Goal: Find specific fact: Find contact information

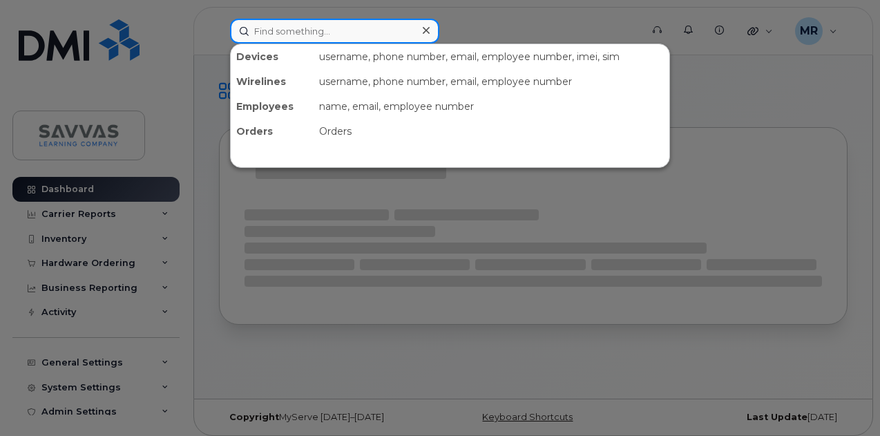
click at [296, 28] on input at bounding box center [334, 31] width 209 height 25
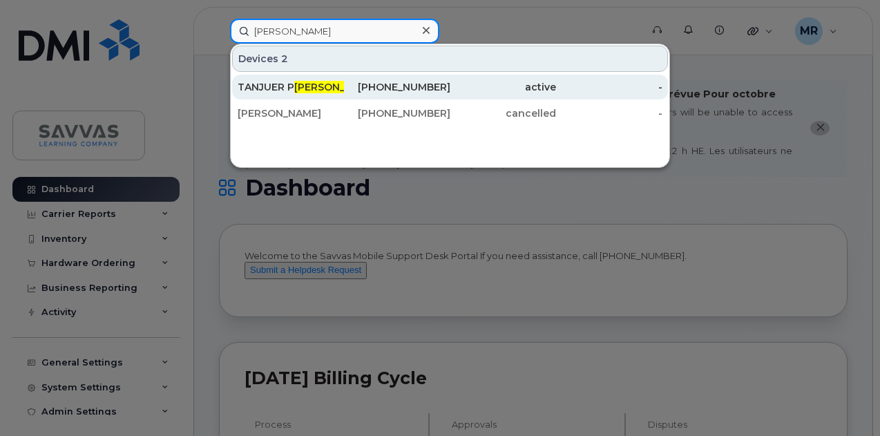
type input "hart"
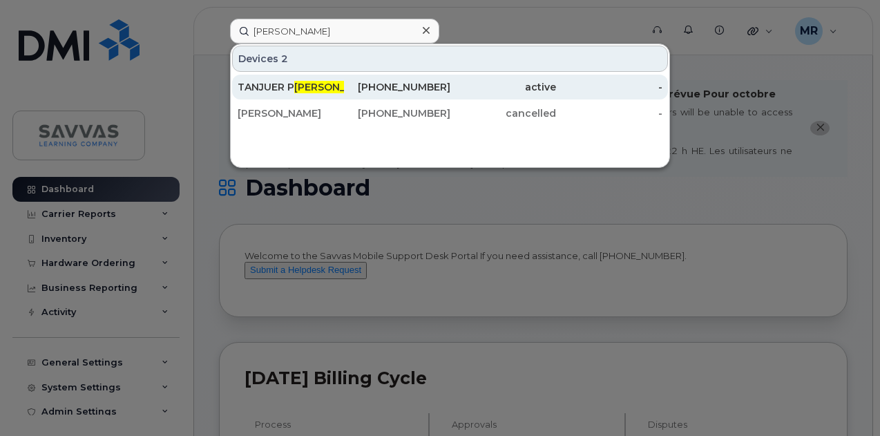
click at [368, 85] on div "440-391-4701" at bounding box center [397, 87] width 106 height 14
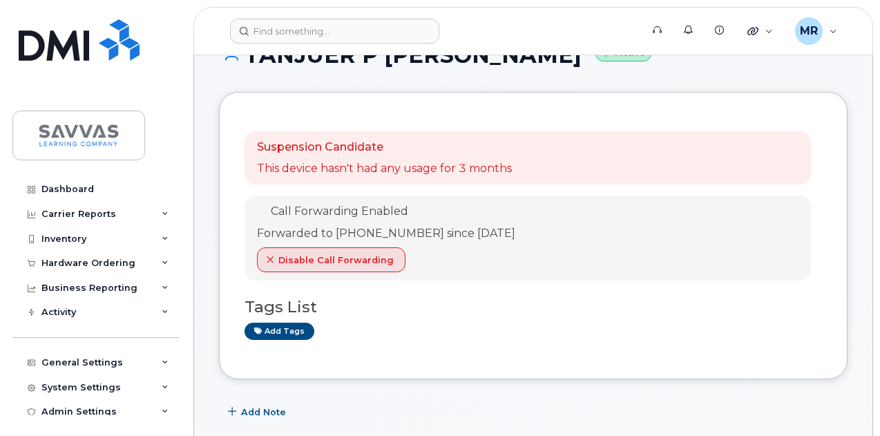
scroll to position [138, 0]
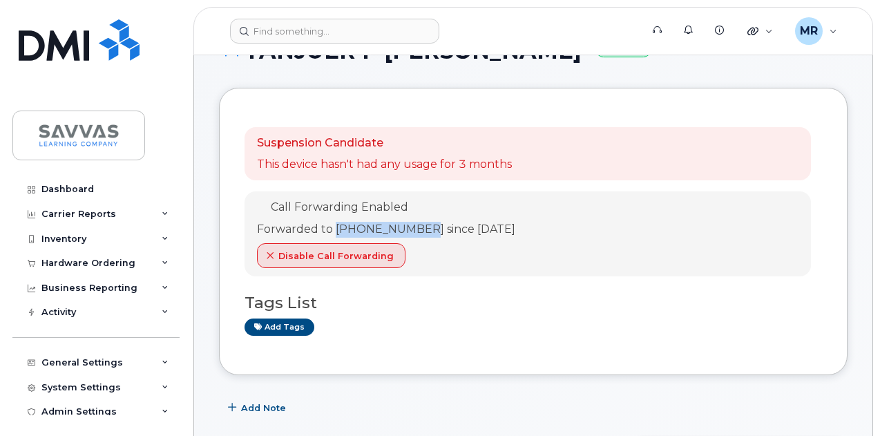
drag, startPoint x: 422, startPoint y: 231, endPoint x: 333, endPoint y: 225, distance: 88.7
click at [333, 225] on div "Forwarded to [PHONE_NUMBER] since [DATE]" at bounding box center [386, 230] width 258 height 16
copy div "[PHONE_NUMBER]"
click at [299, 14] on header "Support Alerts Knowledge Base Quicklinks Suspend / Cancel Device Change SIM Car…" at bounding box center [533, 31] width 680 height 48
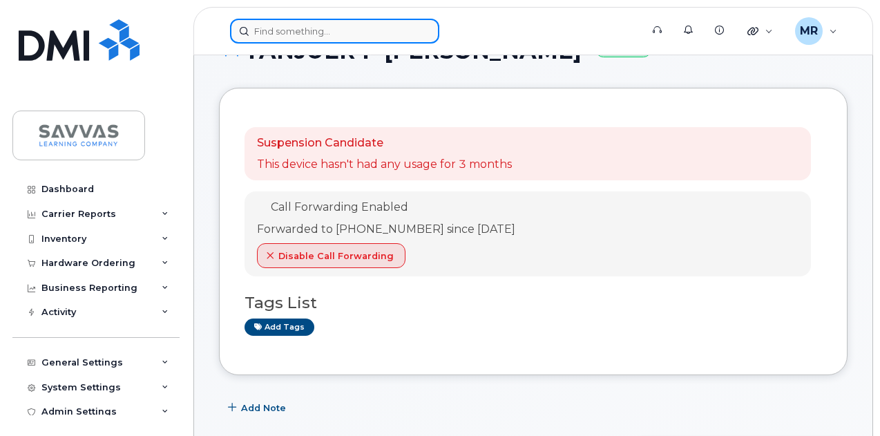
click at [308, 26] on input at bounding box center [334, 31] width 209 height 25
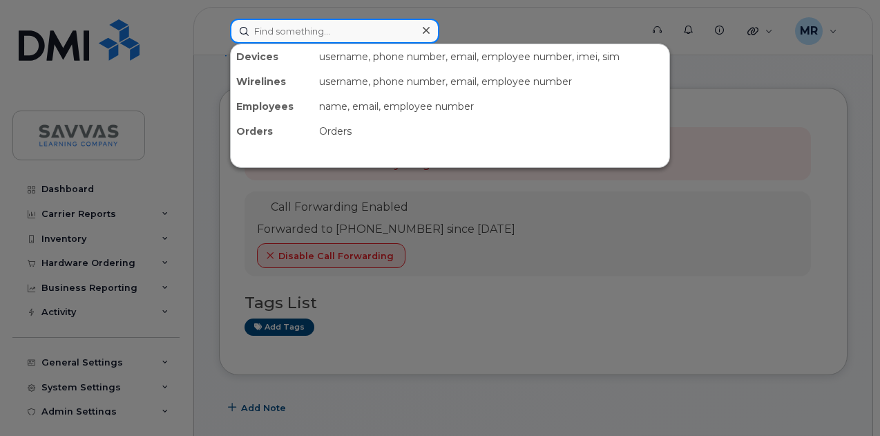
paste input "440-264-0490"
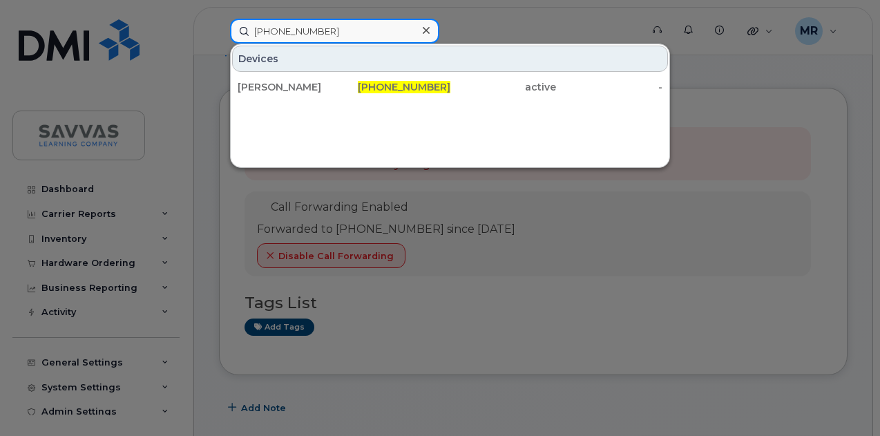
type input "440-264-0490"
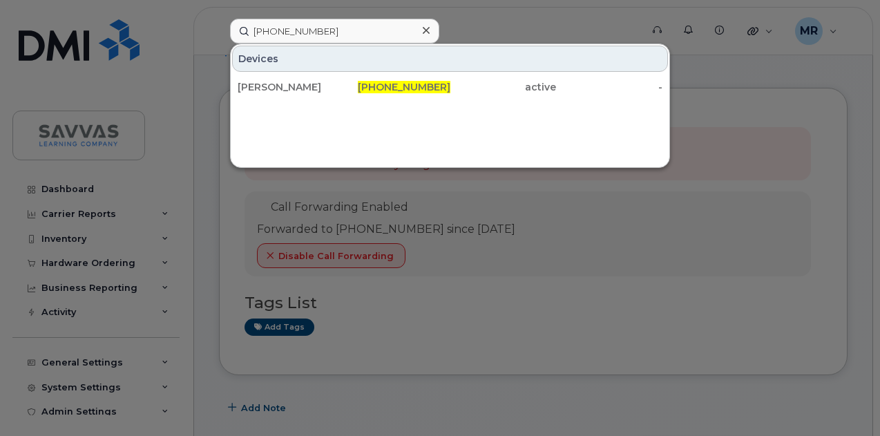
click at [594, 330] on div at bounding box center [440, 218] width 880 height 436
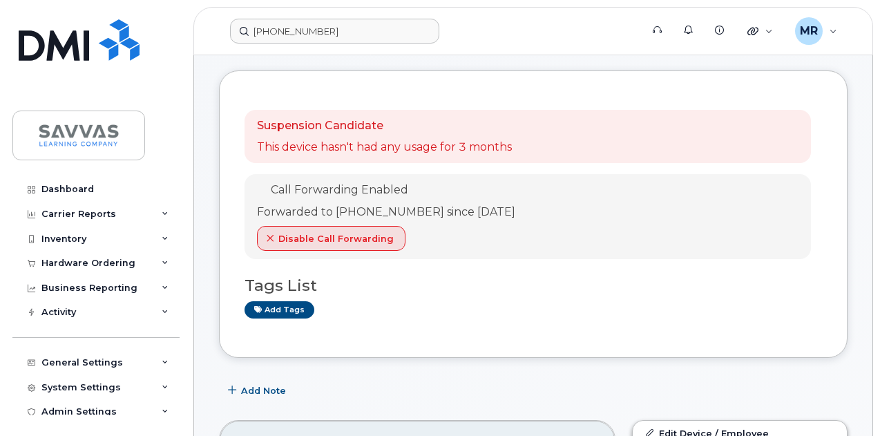
scroll to position [0, 0]
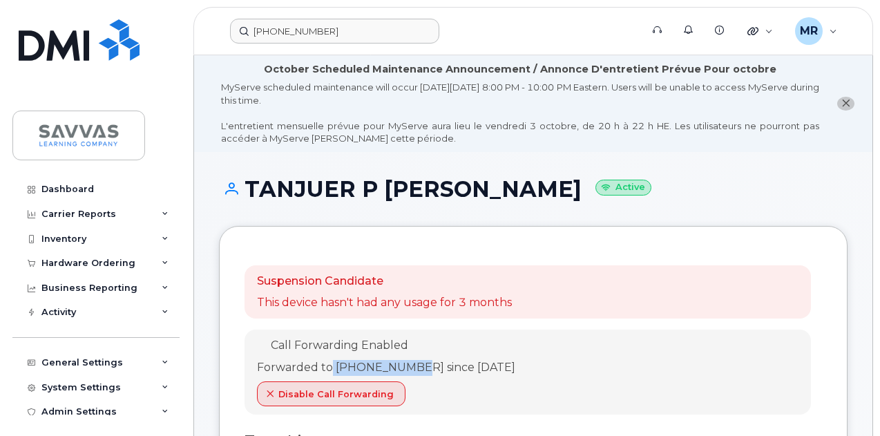
drag, startPoint x: 420, startPoint y: 375, endPoint x: 331, endPoint y: 367, distance: 89.5
click at [331, 367] on div "Forwarded to 440-264-0490 since Aug 26, 2025" at bounding box center [386, 368] width 258 height 16
copy div "440-264-0490"
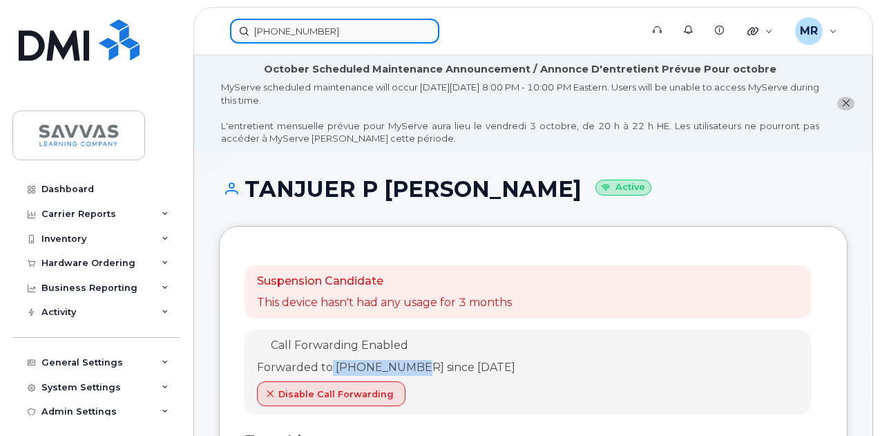
click at [330, 30] on input "440-264-0490" at bounding box center [334, 31] width 209 height 25
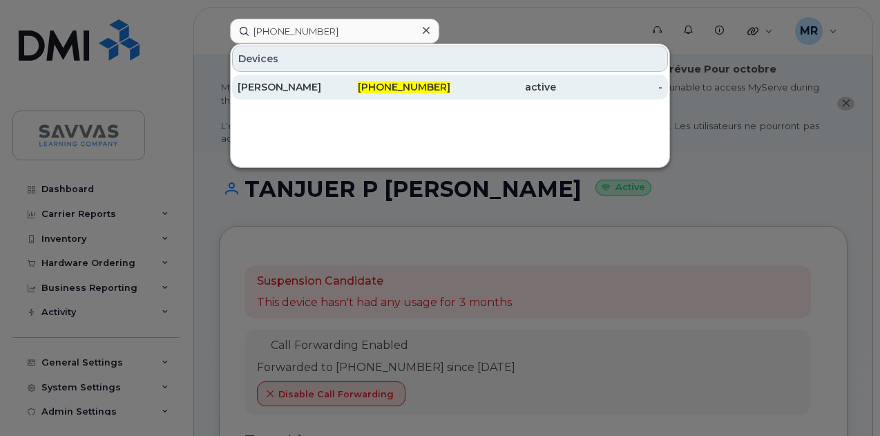
click at [347, 82] on div "440-264-0490" at bounding box center [397, 87] width 106 height 14
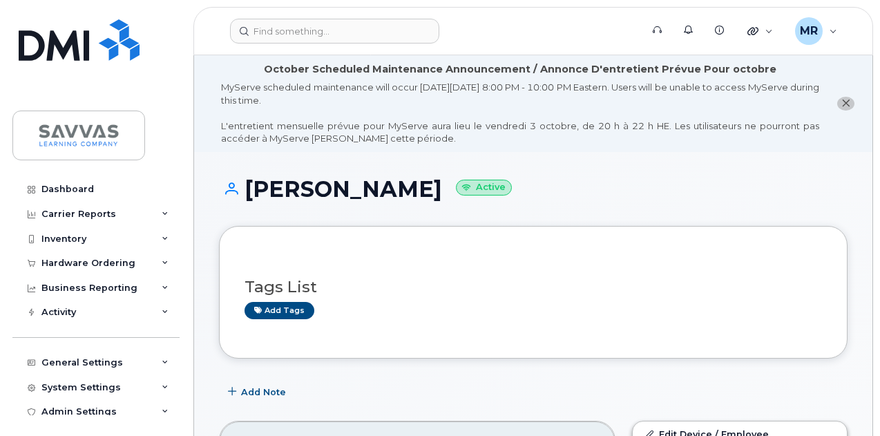
drag, startPoint x: 479, startPoint y: 98, endPoint x: 396, endPoint y: 100, distance: 82.9
click at [396, 100] on div "MyServe scheduled maintenance will occur on Friday October 3rd, 8:00 PM - 10:00…" at bounding box center [520, 113] width 598 height 64
drag, startPoint x: 484, startPoint y: 186, endPoint x: 244, endPoint y: 211, distance: 241.1
click at [244, 211] on div "ANDREA ESHELMAN Active" at bounding box center [533, 201] width 629 height 49
copy h1 "ANDREA ESHELMAN"
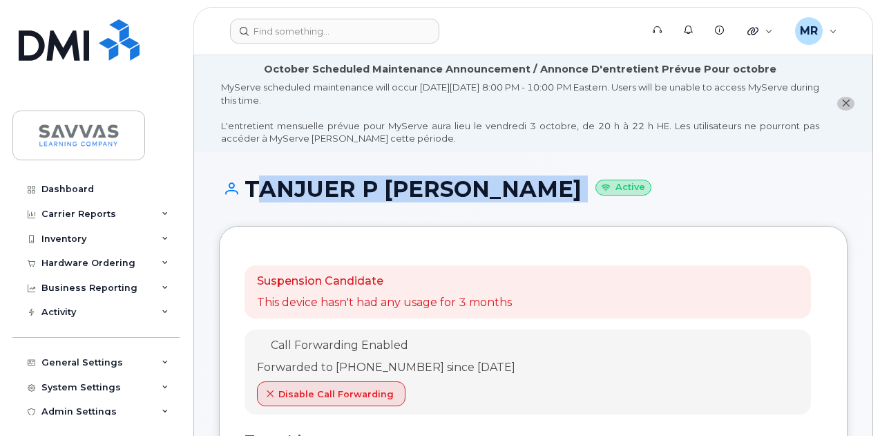
drag, startPoint x: 454, startPoint y: 189, endPoint x: 246, endPoint y: 183, distance: 208.1
click at [246, 183] on h1 "TANJUER P HART Active" at bounding box center [533, 189] width 629 height 24
copy h1 "TANJUER P [PERSON_NAME]"
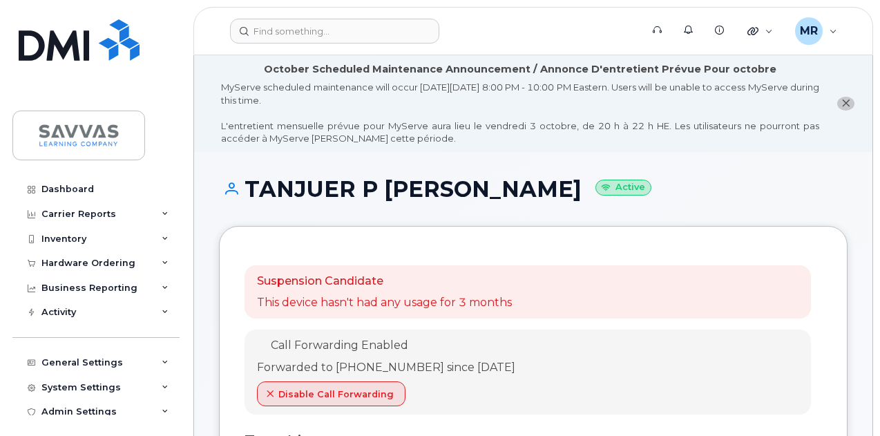
click at [639, 196] on h1 "TANJUER P HART Active" at bounding box center [533, 189] width 629 height 24
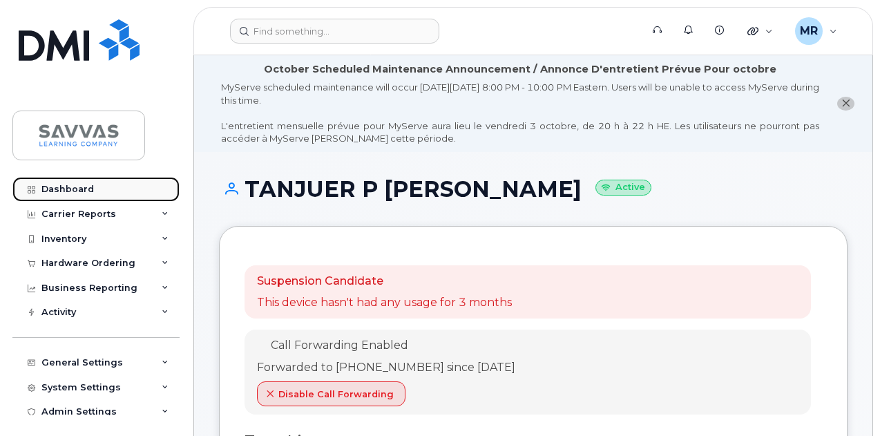
click at [100, 189] on link "Dashboard" at bounding box center [95, 189] width 167 height 25
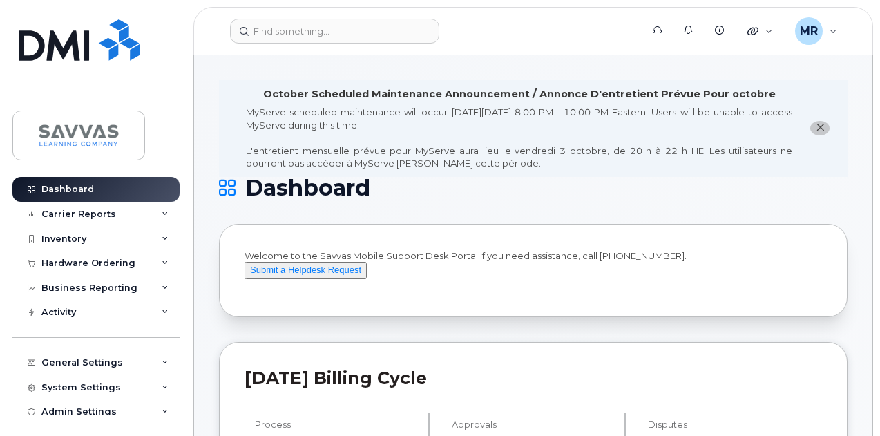
click at [823, 128] on icon "close notification" at bounding box center [820, 127] width 9 height 9
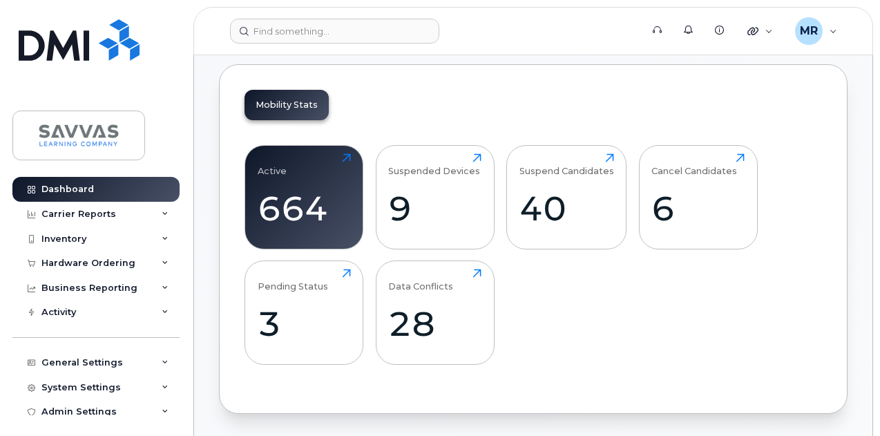
scroll to position [415, 0]
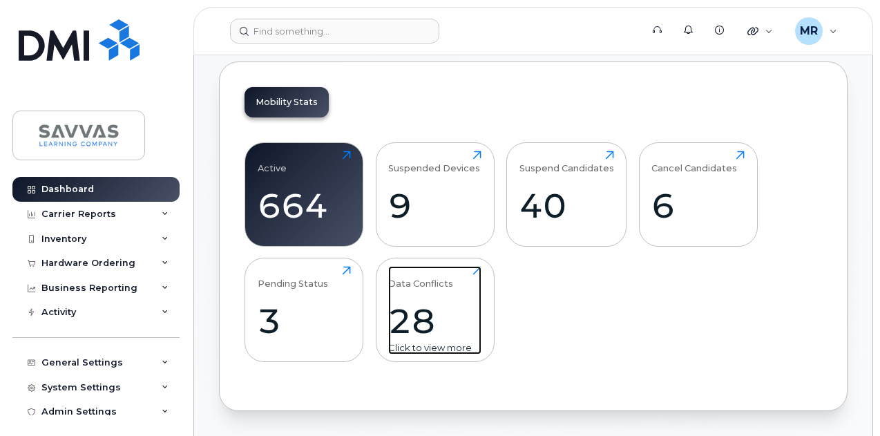
click at [455, 329] on div "28" at bounding box center [434, 321] width 93 height 41
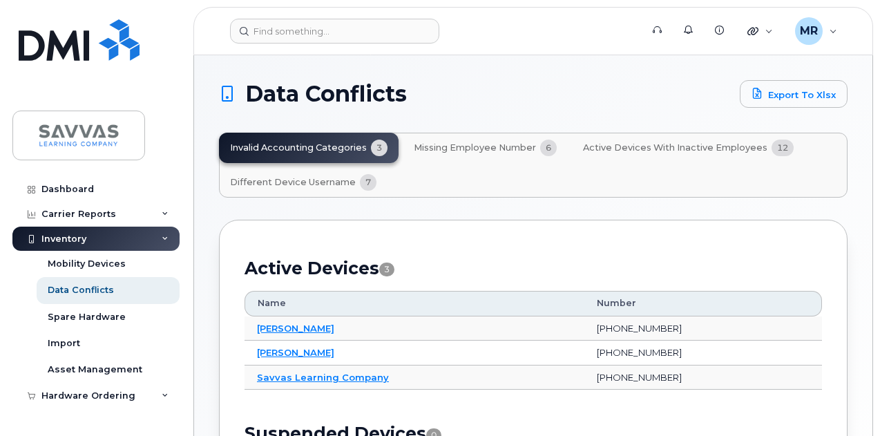
click at [681, 155] on button "Active Devices with Inactive Employees 12" at bounding box center [688, 148] width 233 height 30
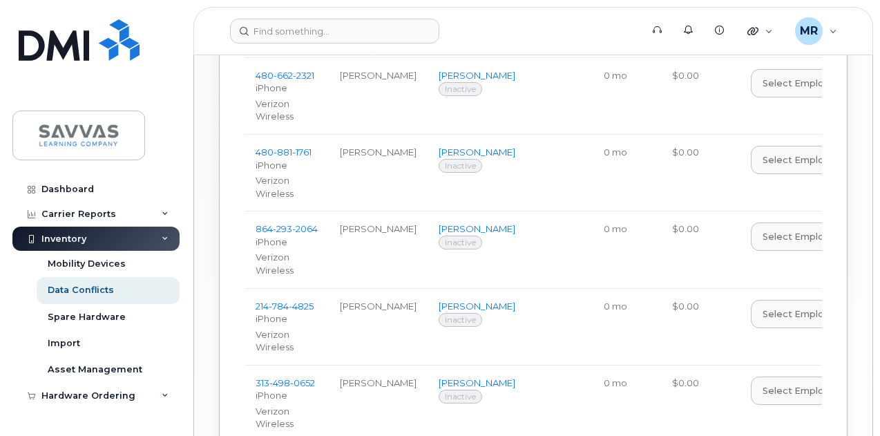
scroll to position [622, 0]
